Goal: Task Accomplishment & Management: Complete application form

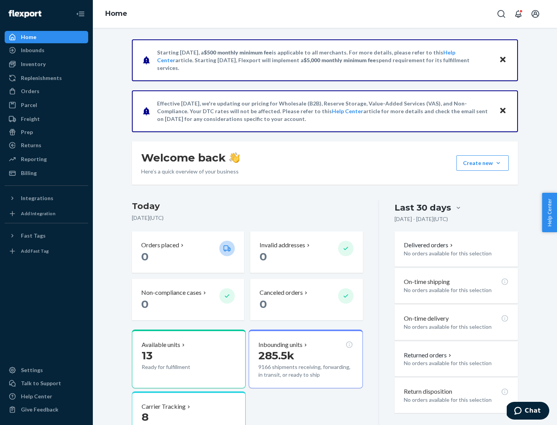
click at [498, 163] on button "Create new Create new inbound Create new order Create new product" at bounding box center [482, 162] width 52 height 15
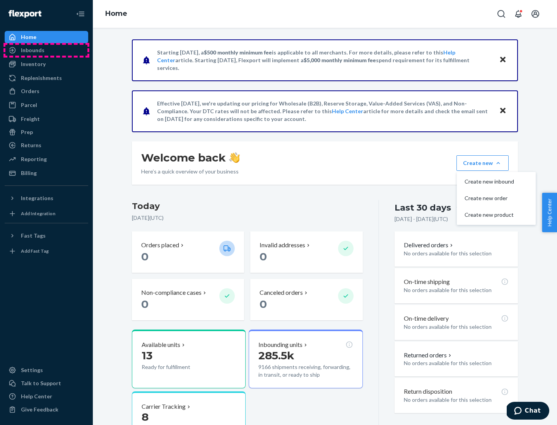
click at [46, 50] on div "Inbounds" at bounding box center [46, 50] width 82 height 11
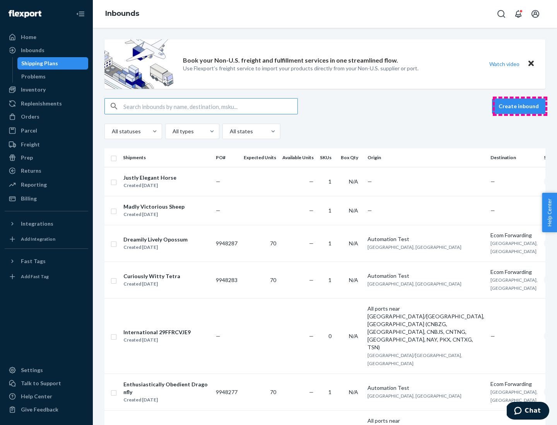
click at [520, 106] on button "Create inbound" at bounding box center [518, 106] width 53 height 15
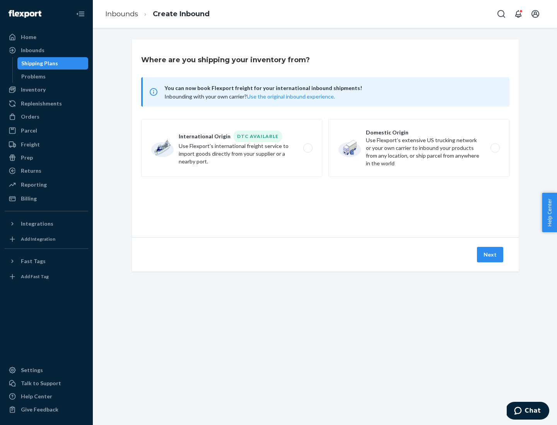
click at [419, 148] on label "Domestic Origin Use Flexport’s extensive US trucking network or your own carrie…" at bounding box center [418, 148] width 181 height 58
click at [494, 148] on input "Domestic Origin Use Flexport’s extensive US trucking network or your own carrie…" at bounding box center [496, 148] width 5 height 5
radio input "true"
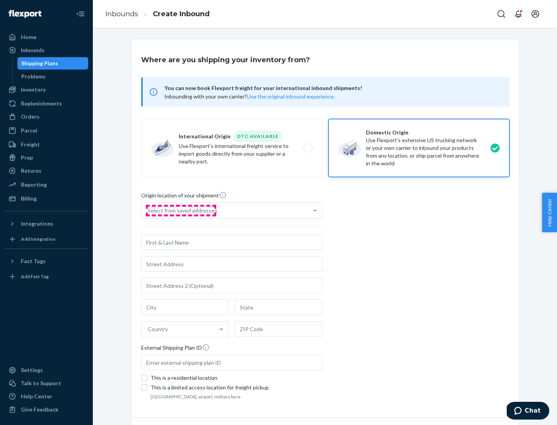
click at [181, 211] on div "Select from saved addresses" at bounding box center [183, 211] width 70 height 8
click at [148, 211] on input "Select from saved addresses" at bounding box center [148, 211] width 1 height 8
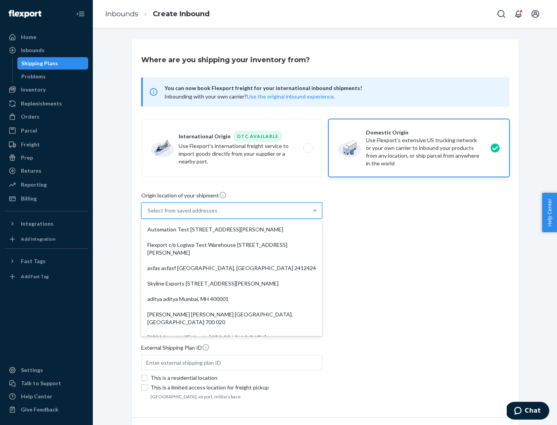
scroll to position [3, 0]
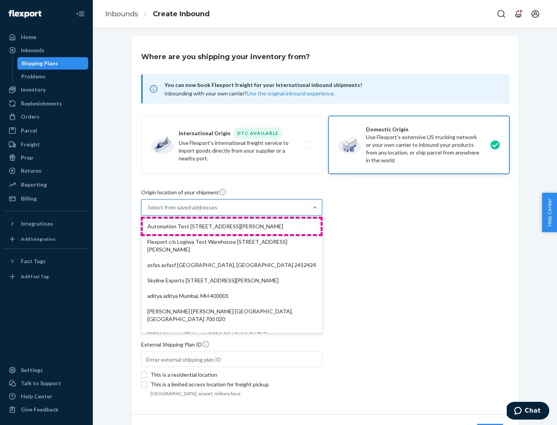
click at [232, 227] on div "Automation Test [STREET_ADDRESS][PERSON_NAME]" at bounding box center [232, 226] width 178 height 15
click at [148, 211] on input "option Automation Test [STREET_ADDRESS][PERSON_NAME]. 9 results available. Use …" at bounding box center [148, 208] width 1 height 8
type input "Automation Test"
type input "9th Floor"
type input "[GEOGRAPHIC_DATA]"
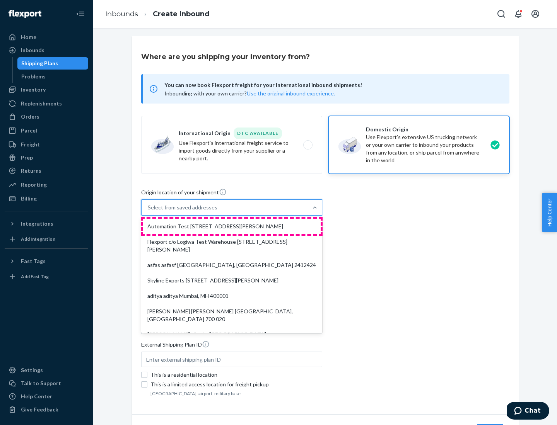
type input "CA"
type input "94104"
type input "[STREET_ADDRESS][PERSON_NAME]"
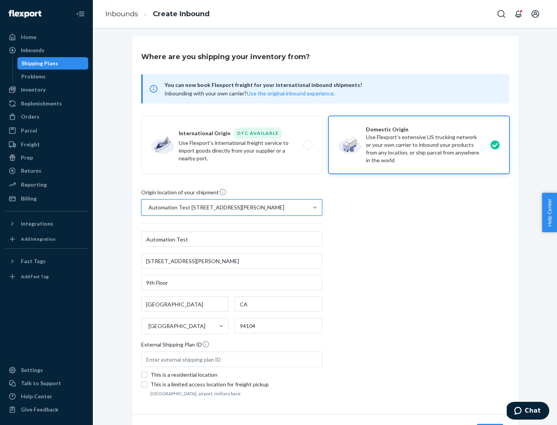
scroll to position [45, 0]
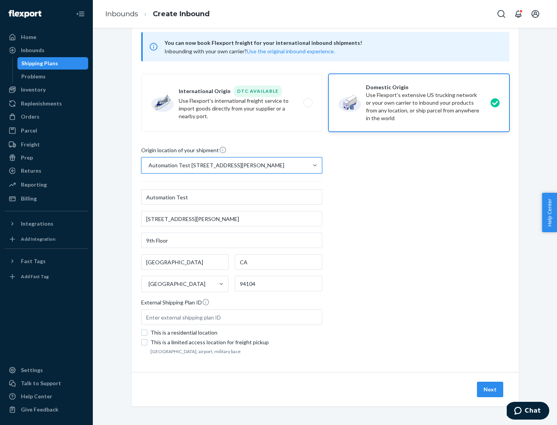
click at [490, 390] on button "Next" at bounding box center [490, 389] width 26 height 15
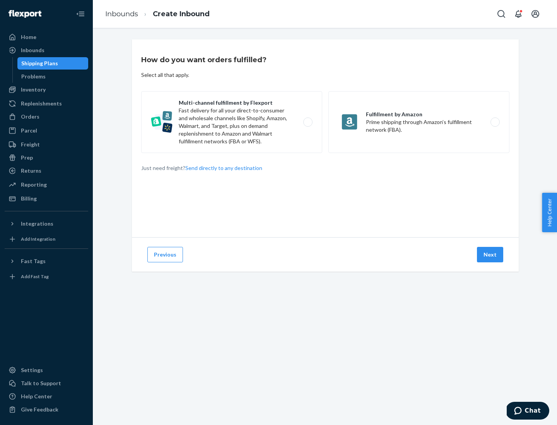
click at [232, 122] on label "Multi-channel fulfillment by Flexport Fast delivery for all your direct-to-cons…" at bounding box center [231, 122] width 181 height 62
click at [307, 122] on input "Multi-channel fulfillment by Flexport Fast delivery for all your direct-to-cons…" at bounding box center [309, 122] width 5 height 5
radio input "true"
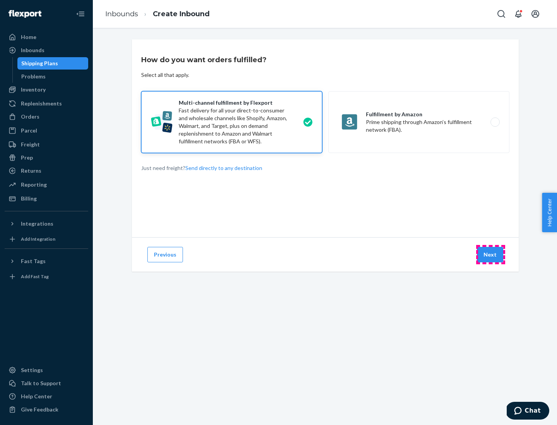
click at [490, 255] on button "Next" at bounding box center [490, 254] width 26 height 15
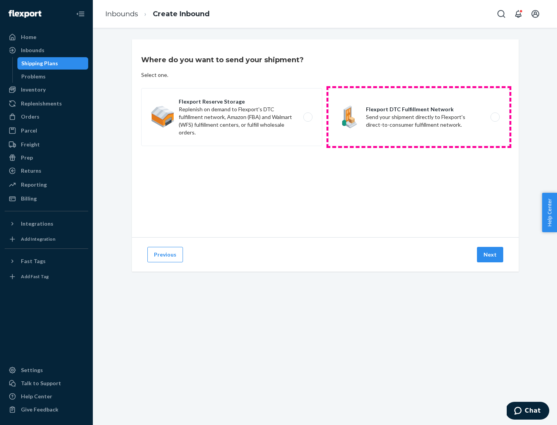
click at [419, 117] on label "Flexport DTC Fulfillment Network Send your shipment directly to Flexport's dire…" at bounding box center [418, 117] width 181 height 58
click at [494, 117] on input "Flexport DTC Fulfillment Network Send your shipment directly to Flexport's dire…" at bounding box center [496, 117] width 5 height 5
radio input "true"
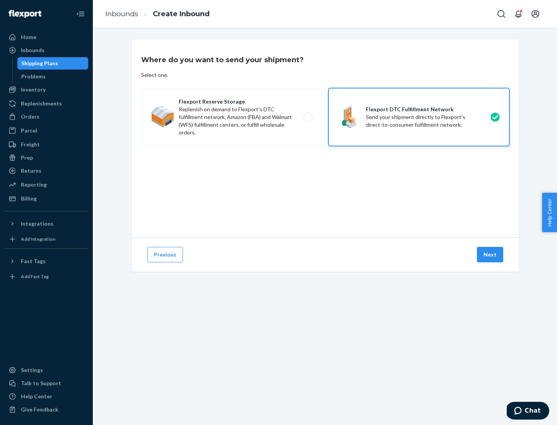
click at [490, 255] on button "Next" at bounding box center [490, 254] width 26 height 15
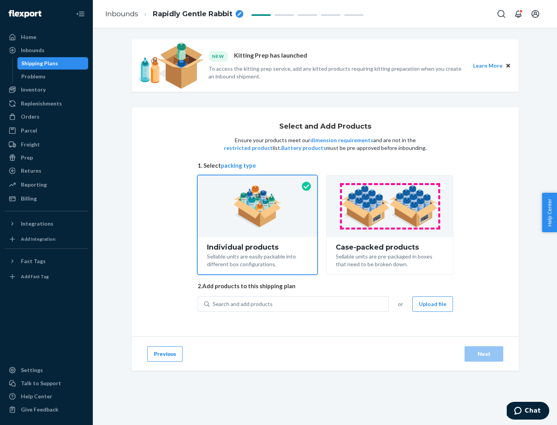
click at [390, 206] on img at bounding box center [389, 206] width 96 height 43
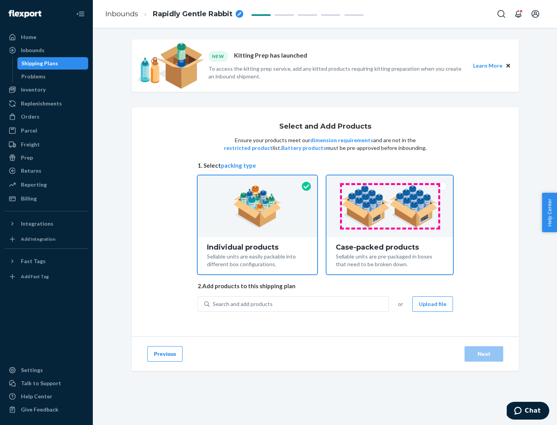
click at [390, 181] on input "Case-packed products Sellable units are pre-packaged in boxes that need to be b…" at bounding box center [389, 178] width 5 height 5
radio input "true"
radio input "false"
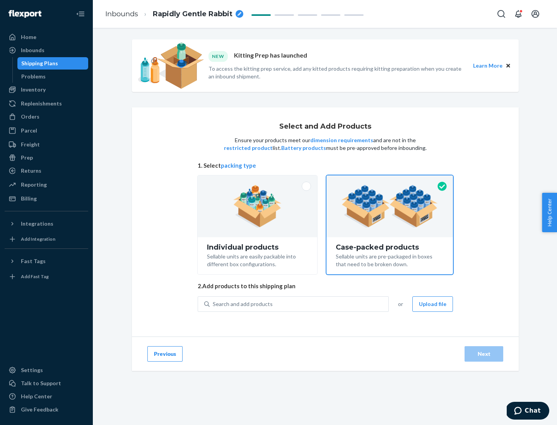
click at [299, 304] on div "Search and add products" at bounding box center [299, 304] width 179 height 14
click at [213, 304] on input "Search and add products" at bounding box center [213, 304] width 1 height 8
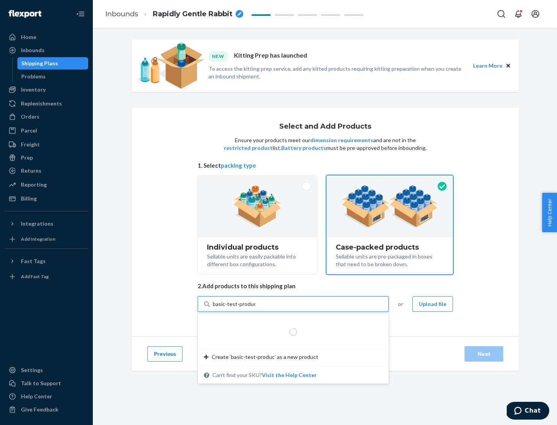
type input "basic-test-product-1"
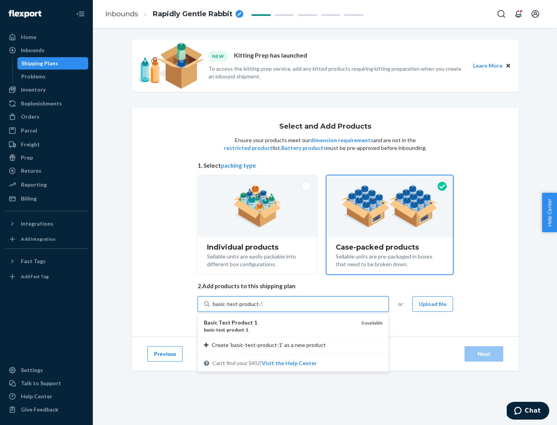
click at [280, 330] on div "basic - test - product - 1" at bounding box center [279, 330] width 151 height 7
click at [262, 308] on input "basic-test-product-1" at bounding box center [237, 304] width 49 height 8
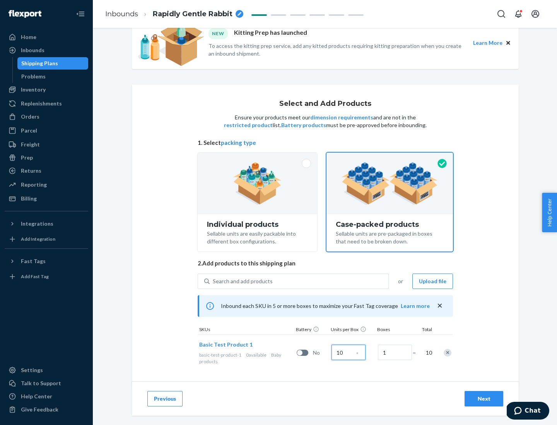
scroll to position [28, 0]
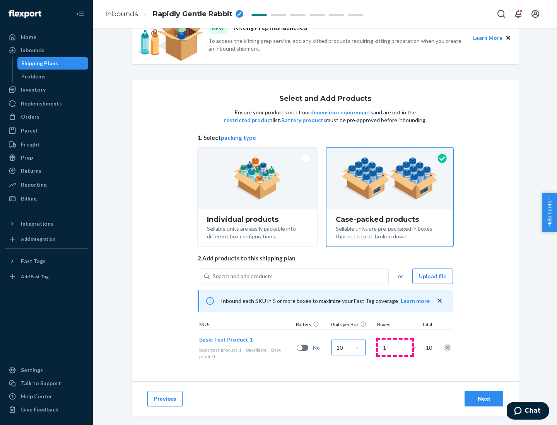
type input "10"
type input "7"
click at [484, 399] on div "Next" at bounding box center [484, 399] width 26 height 8
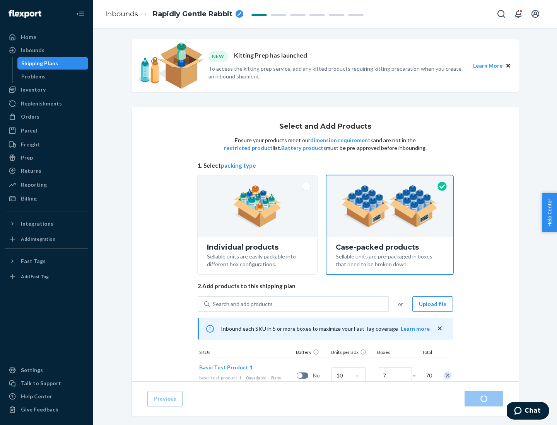
radio input "true"
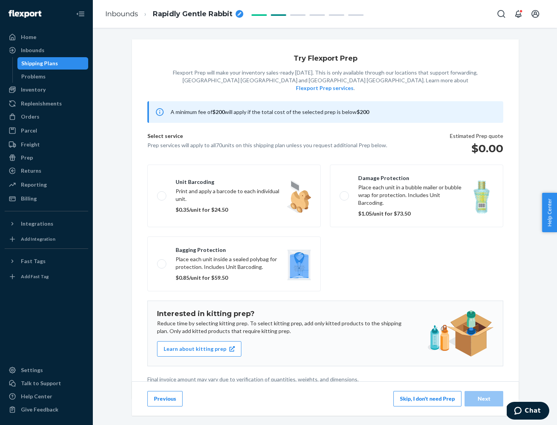
scroll to position [2, 0]
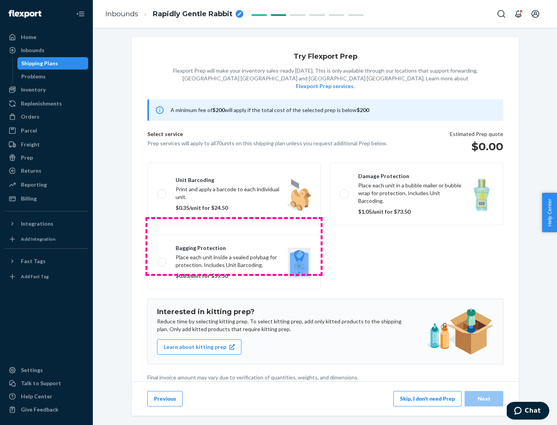
click at [234, 246] on label "Bagging protection Place each unit inside a sealed polybag for protection. Incl…" at bounding box center [233, 262] width 173 height 55
click at [162, 259] on input "Bagging protection Place each unit inside a sealed polybag for protection. Incl…" at bounding box center [159, 261] width 5 height 5
checkbox input "true"
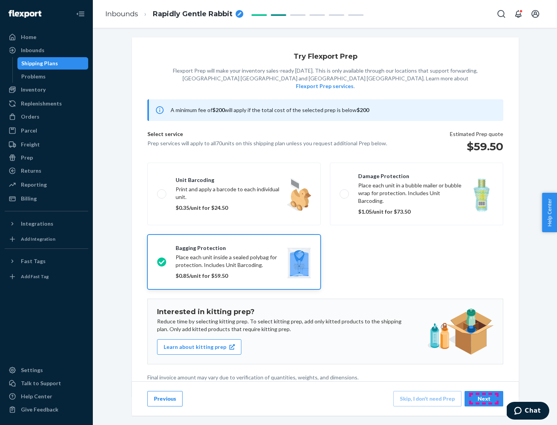
click at [484, 399] on div "Next" at bounding box center [484, 399] width 26 height 8
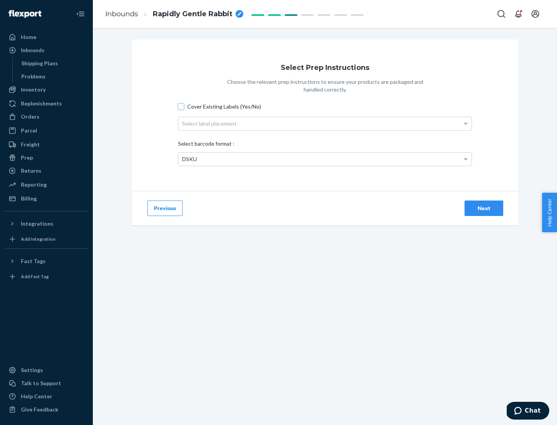
click at [181, 106] on input "Cover Existing Labels (Yes/No)" at bounding box center [181, 107] width 6 height 6
checkbox input "true"
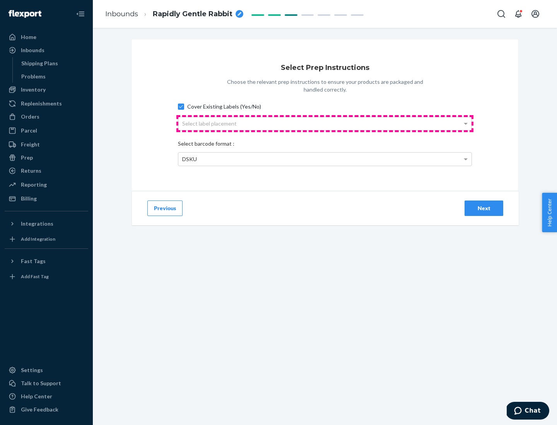
click at [325, 123] on div "Select label placement" at bounding box center [324, 123] width 293 height 13
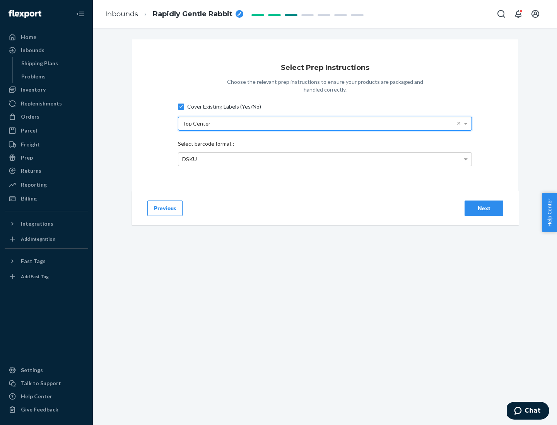
click at [325, 159] on div "DSKU" at bounding box center [324, 159] width 293 height 13
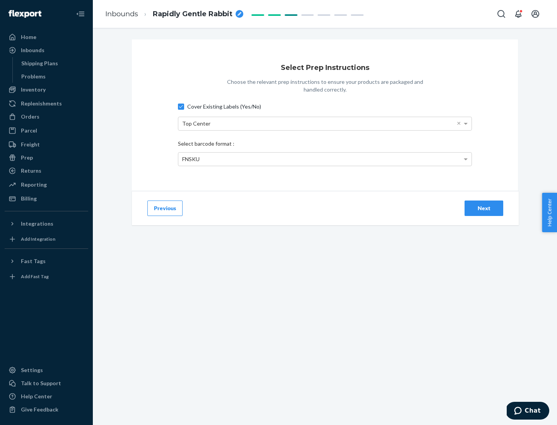
click at [484, 208] on div "Next" at bounding box center [484, 209] width 26 height 8
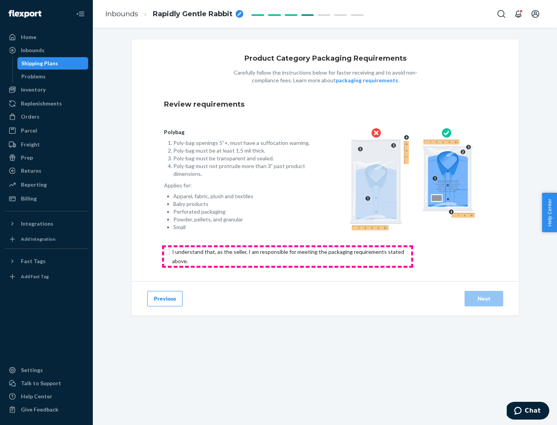
click at [287, 256] on input "checkbox" at bounding box center [292, 256] width 257 height 19
checkbox input "true"
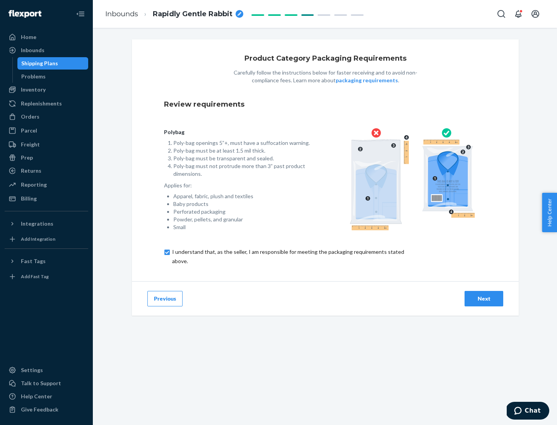
click at [484, 298] on div "Next" at bounding box center [484, 299] width 26 height 8
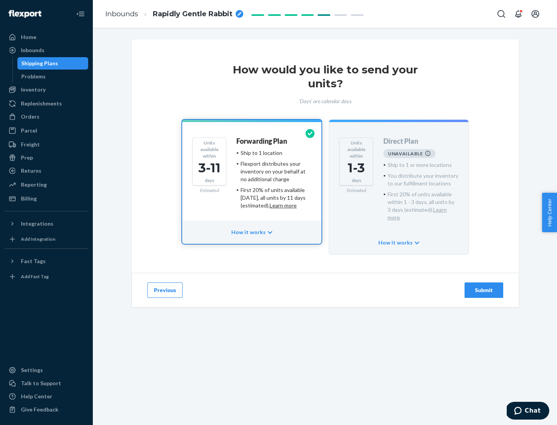
click at [262, 141] on h4 "Forwarding Plan" at bounding box center [261, 142] width 51 height 8
click at [484, 286] on div "Submit" at bounding box center [484, 290] width 26 height 8
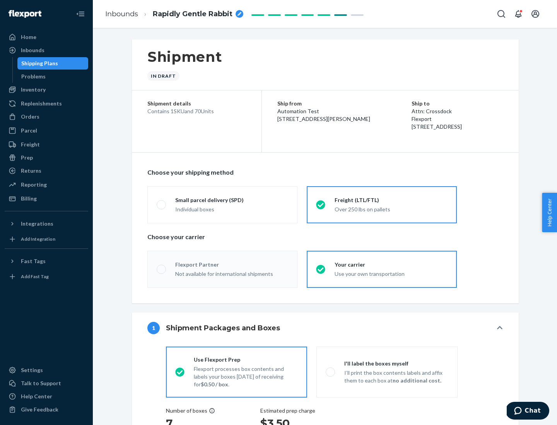
radio input "true"
radio input "false"
radio input "true"
radio input "false"
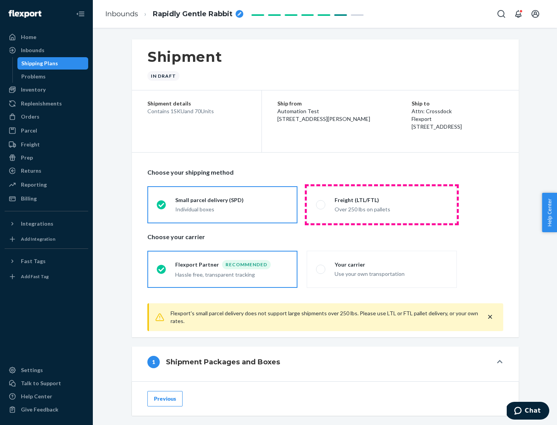
click at [382, 205] on div "Over 250 lbs on pallets" at bounding box center [390, 208] width 113 height 9
click at [321, 205] on input "Freight (LTL/FTL) Over 250 lbs on pallets" at bounding box center [318, 204] width 5 height 5
radio input "true"
radio input "false"
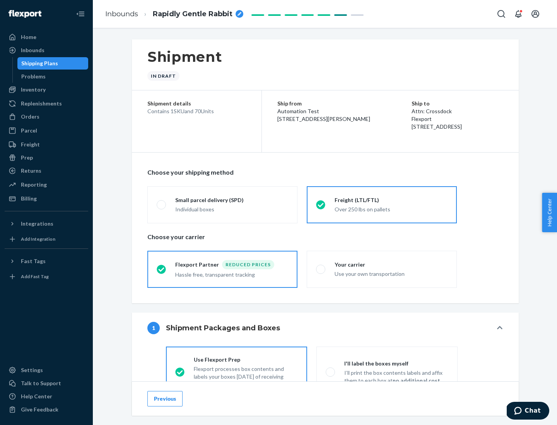
scroll to position [43, 0]
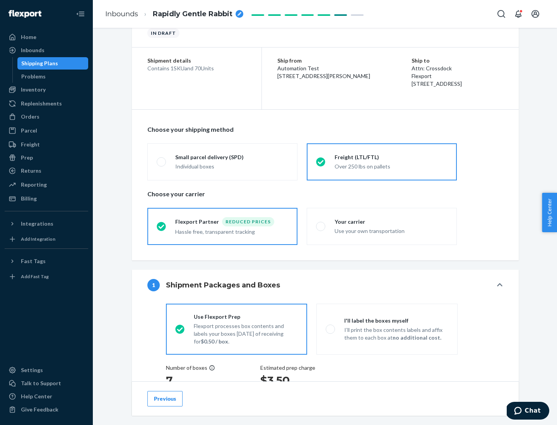
click at [382, 226] on div "Use your own transportation" at bounding box center [390, 230] width 113 height 9
click at [321, 226] on input "Your carrier Use your own transportation" at bounding box center [318, 226] width 5 height 5
radio input "true"
radio input "false"
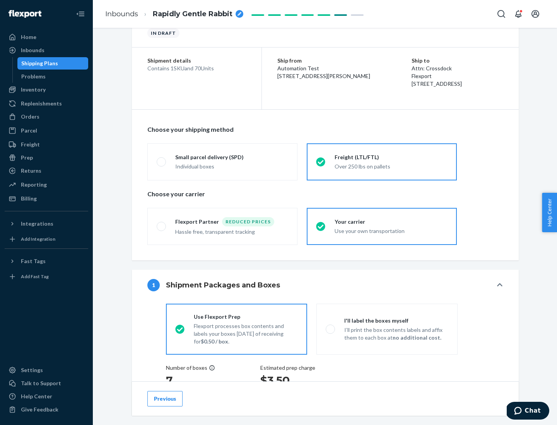
scroll to position [146, 0]
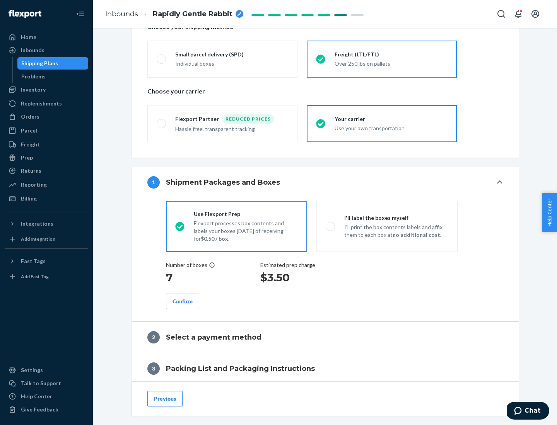
click at [387, 226] on p "I’ll print the box contents labels and affix them to each box at no additional …" at bounding box center [396, 230] width 104 height 15
click at [331, 226] on input "I'll label the boxes myself I’ll print the box contents labels and affix them t…" at bounding box center [328, 226] width 5 height 5
radio input "true"
radio input "false"
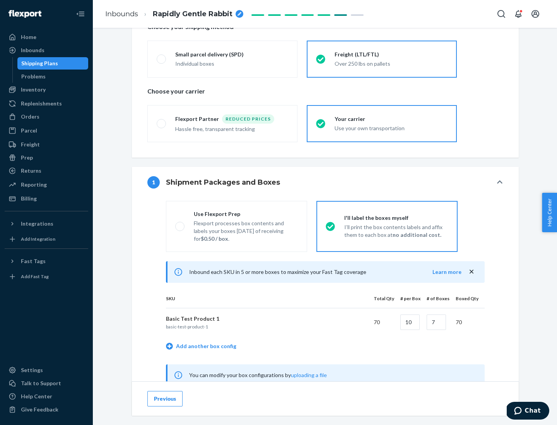
scroll to position [242, 0]
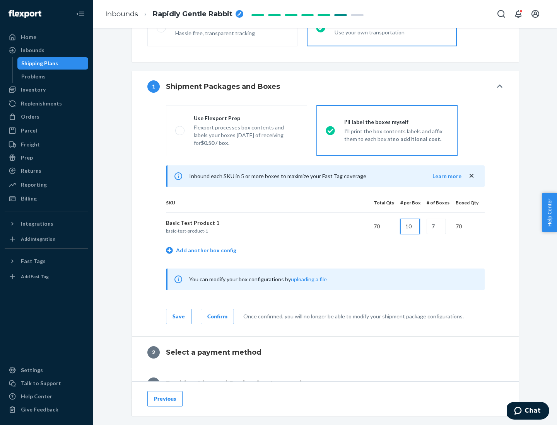
type input "10"
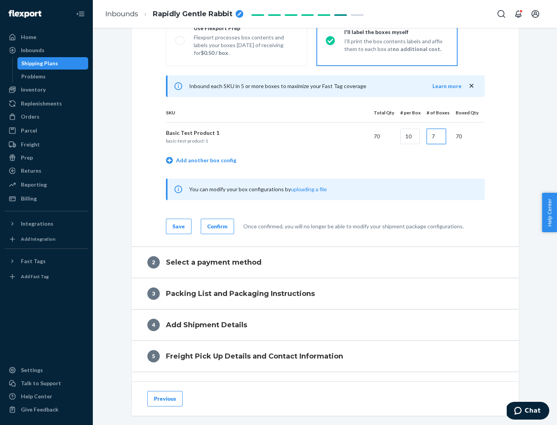
type input "7"
click at [216, 226] on div "Confirm" at bounding box center [217, 227] width 20 height 8
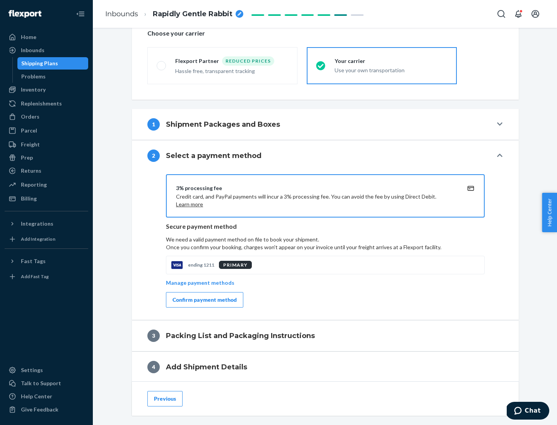
scroll to position [277, 0]
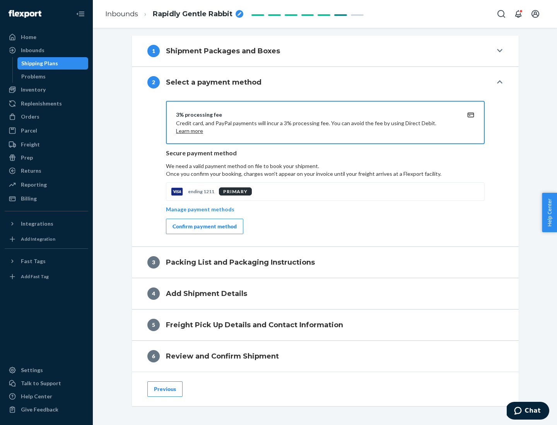
click at [204, 227] on div "Confirm payment method" at bounding box center [204, 227] width 64 height 8
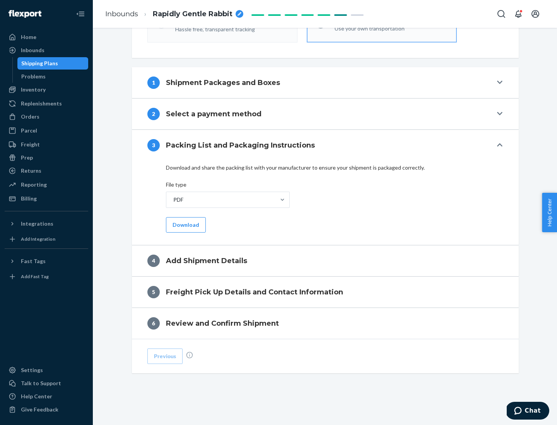
scroll to position [244, 0]
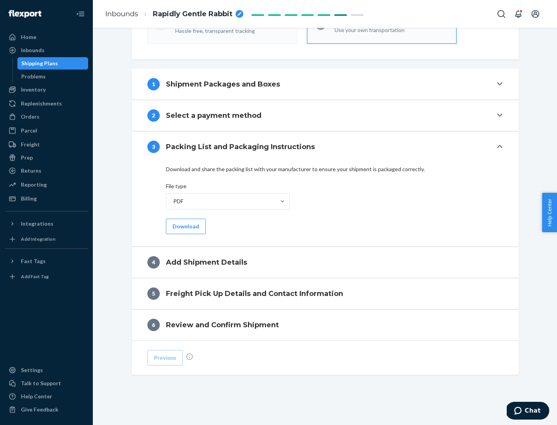
click at [185, 226] on button "Download" at bounding box center [186, 226] width 40 height 15
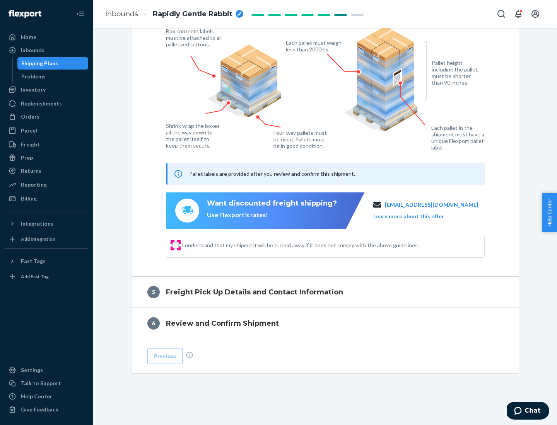
click at [176, 245] on input "I understand that my shipment will be turned away if it does not comply with th…" at bounding box center [175, 245] width 6 height 6
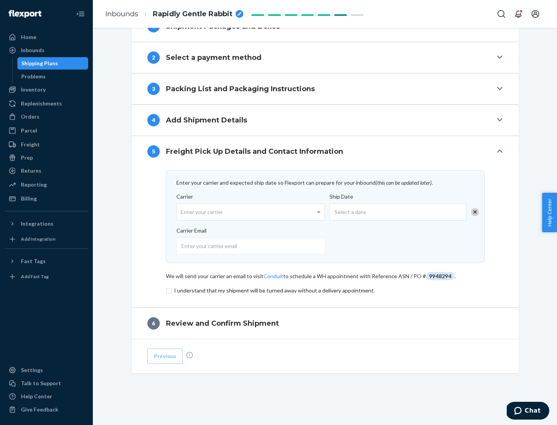
click at [325, 290] on input "checkbox" at bounding box center [325, 290] width 319 height 9
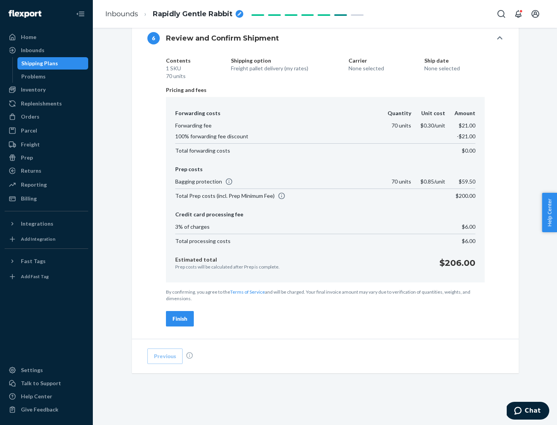
click at [180, 319] on div "Finish" at bounding box center [179, 319] width 15 height 8
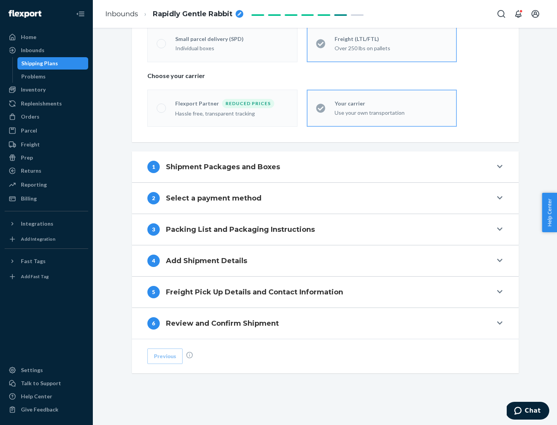
scroll to position [161, 0]
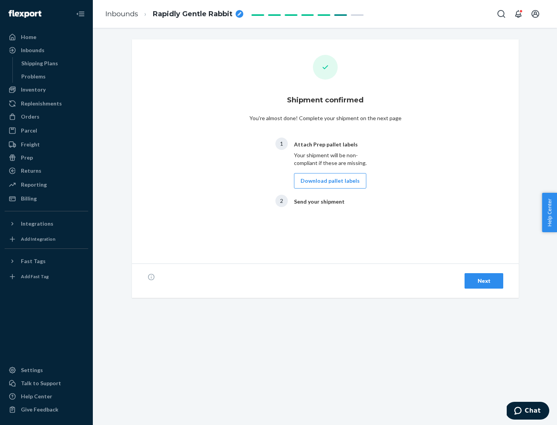
click at [328, 181] on button "Download pallet labels" at bounding box center [330, 180] width 72 height 15
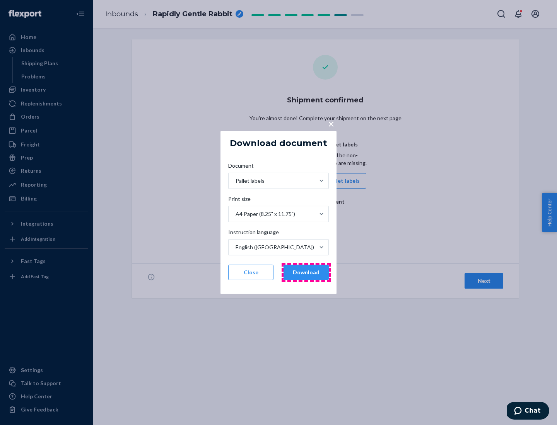
click at [306, 273] on button "Download" at bounding box center [305, 272] width 45 height 15
click at [331, 123] on span "×" at bounding box center [331, 123] width 6 height 13
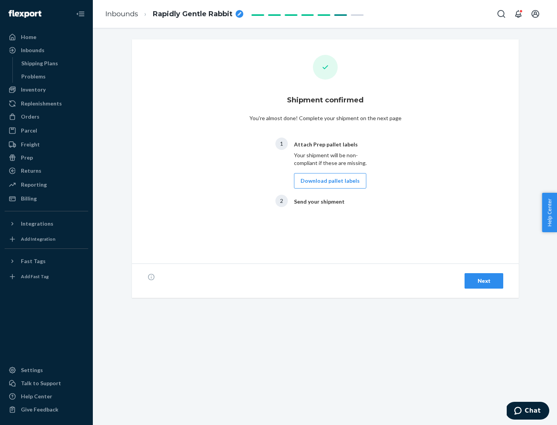
click at [484, 281] on div "Next" at bounding box center [484, 281] width 26 height 8
